Goal: Transaction & Acquisition: Download file/media

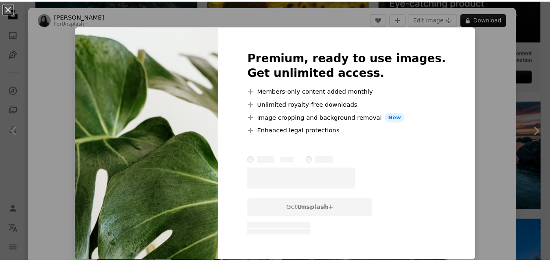
scroll to position [326, 0]
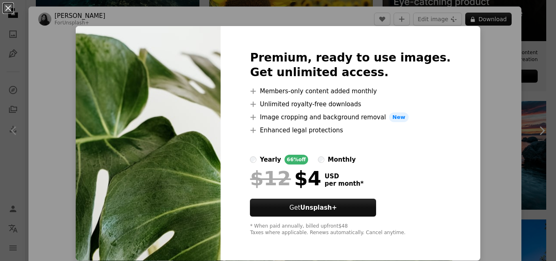
click at [60, 128] on div "An X shape Premium, ready to use images. Get unlimited access. A plus sign Memb…" at bounding box center [278, 130] width 556 height 261
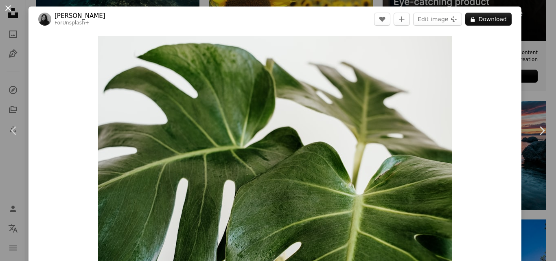
click at [8, 4] on button "An X shape" at bounding box center [8, 8] width 10 height 10
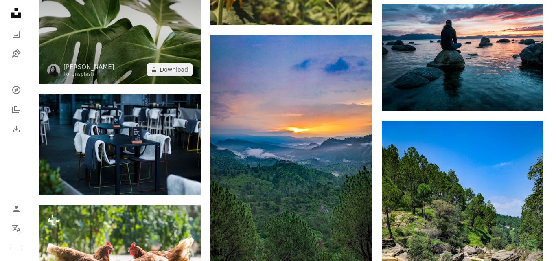
scroll to position [448, 0]
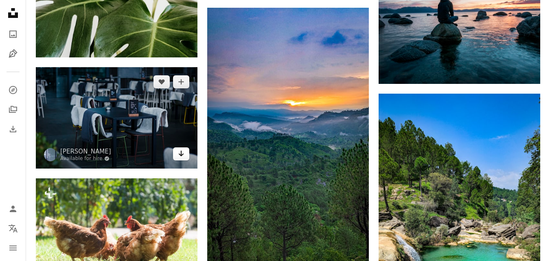
click at [178, 156] on link "Arrow pointing down" at bounding box center [181, 153] width 16 height 13
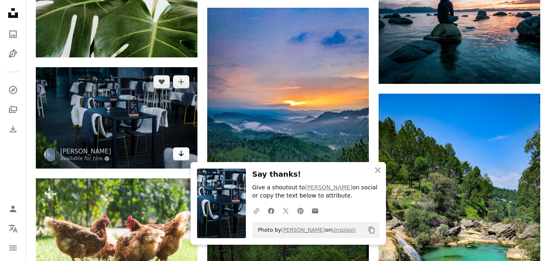
click at [178, 156] on link "Arrow pointing down" at bounding box center [181, 153] width 16 height 13
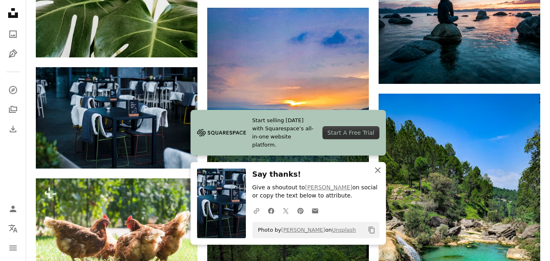
click at [379, 170] on icon "An X shape" at bounding box center [378, 170] width 10 height 10
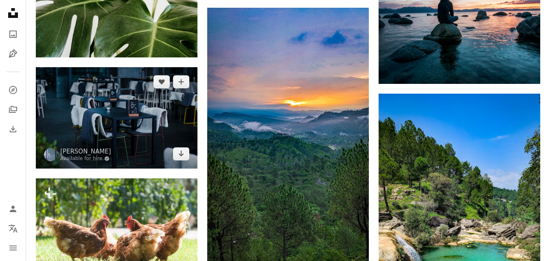
click at [132, 112] on img at bounding box center [117, 117] width 162 height 101
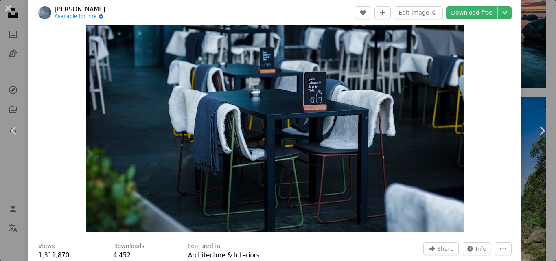
scroll to position [122, 0]
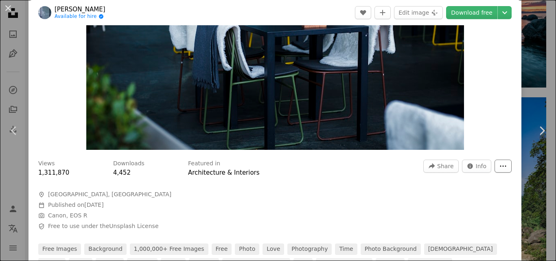
click at [500, 166] on icon "More Actions" at bounding box center [503, 165] width 7 height 7
drag, startPoint x: 494, startPoint y: 163, endPoint x: 487, endPoint y: 161, distance: 7.6
drag, startPoint x: 487, startPoint y: 161, endPoint x: 295, endPoint y: 80, distance: 207.8
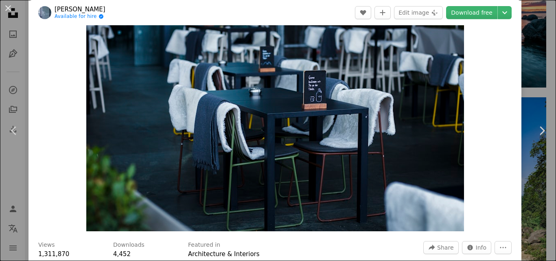
scroll to position [0, 0]
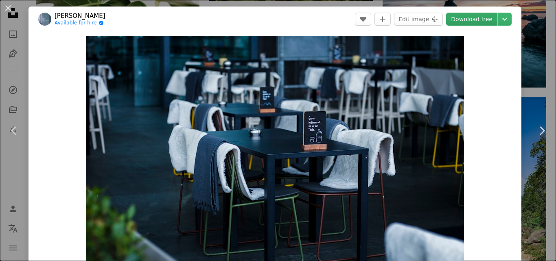
click at [465, 19] on link "Download free" at bounding box center [471, 19] width 51 height 13
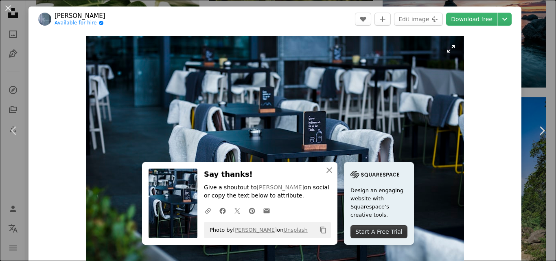
click at [314, 99] on img "Zoom in on this image" at bounding box center [275, 154] width 378 height 236
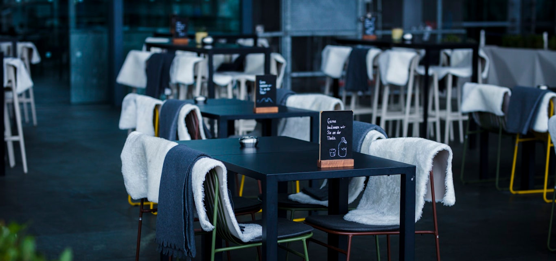
scroll to position [40, 0]
